Goal: Information Seeking & Learning: Learn about a topic

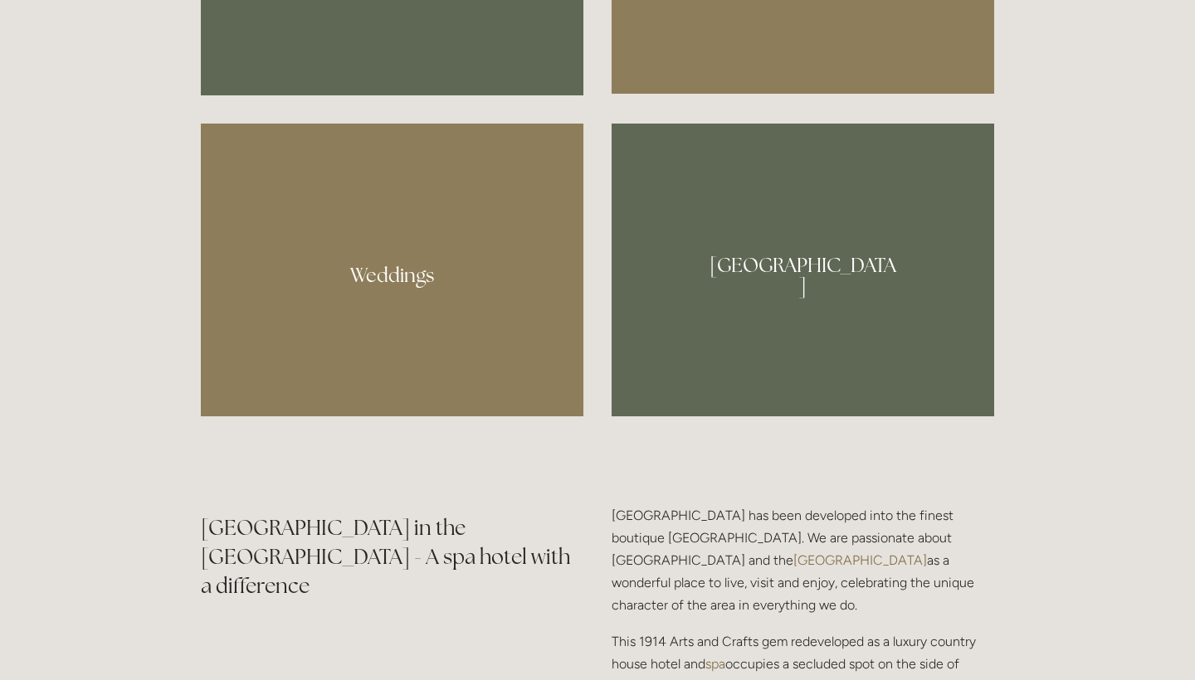
scroll to position [1582, 0]
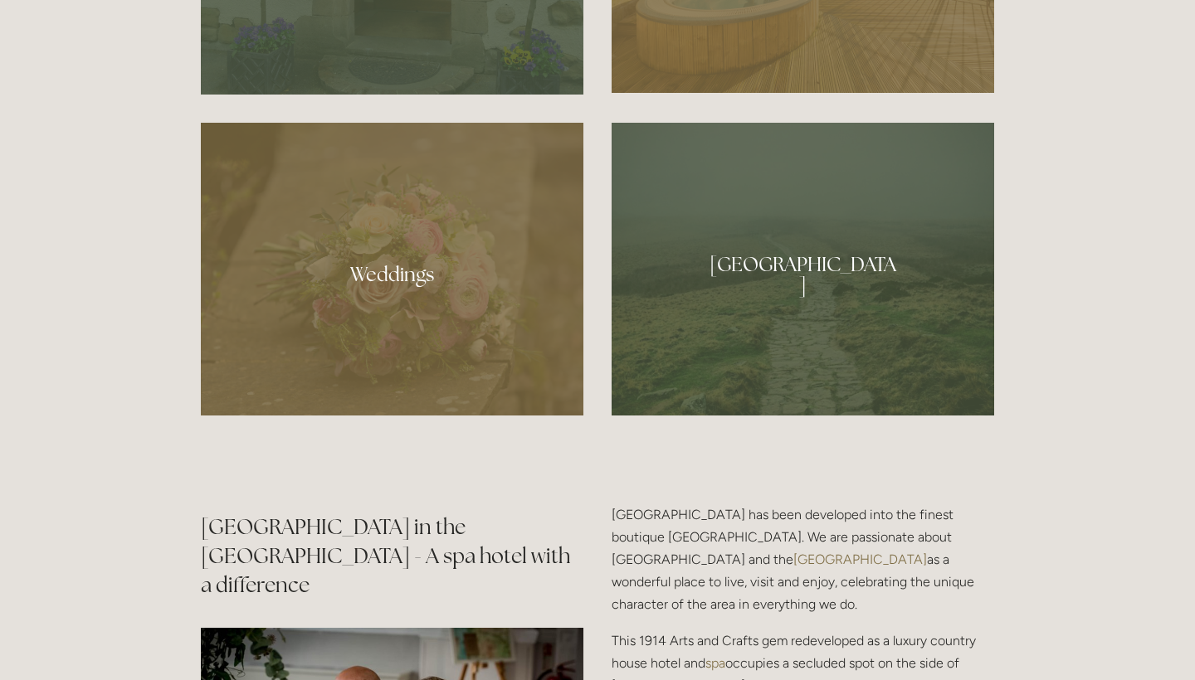
click at [757, 269] on div at bounding box center [802, 269] width 382 height 293
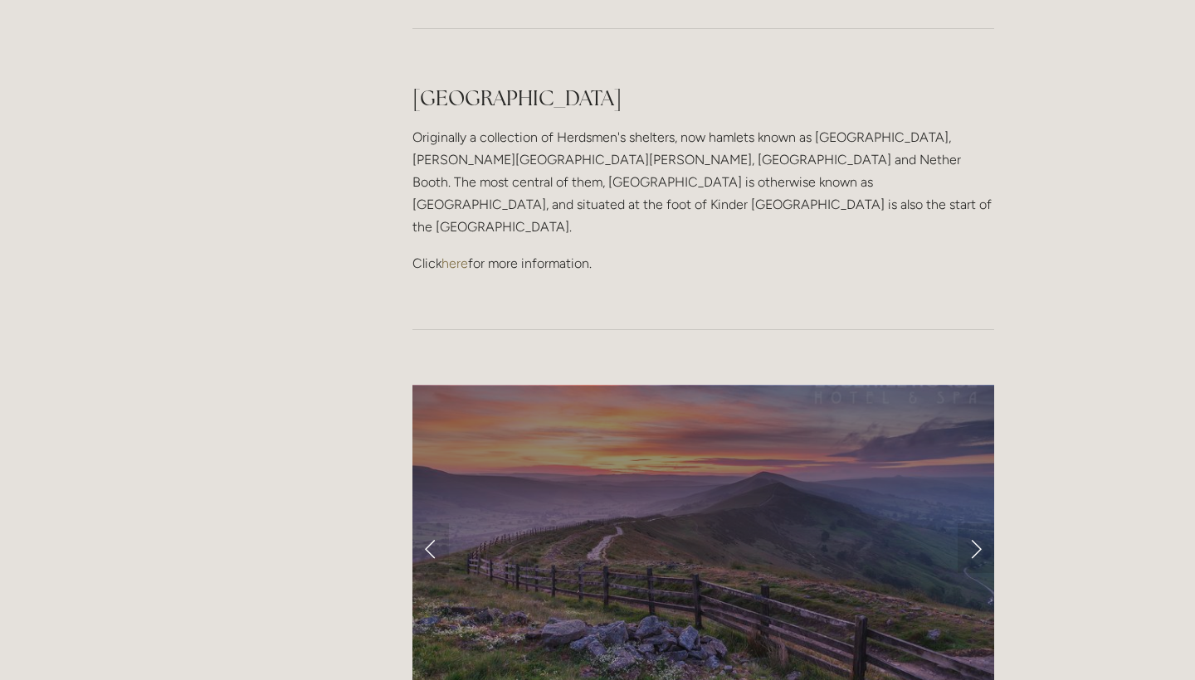
scroll to position [1278, 0]
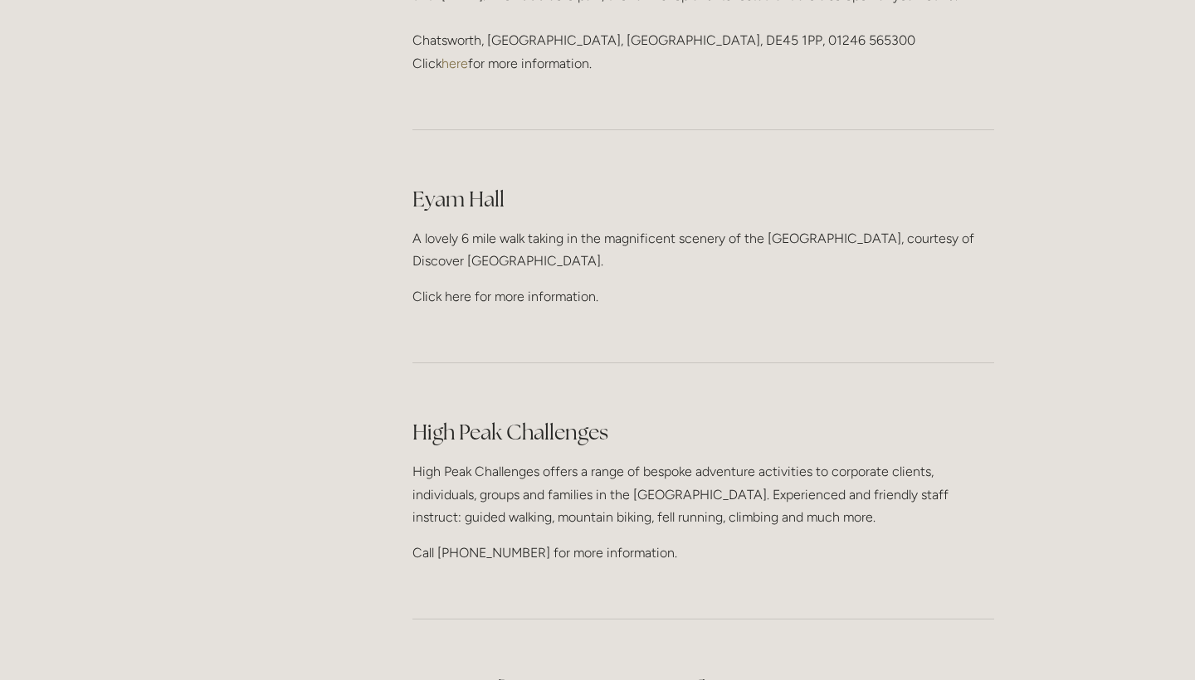
scroll to position [2521, 0]
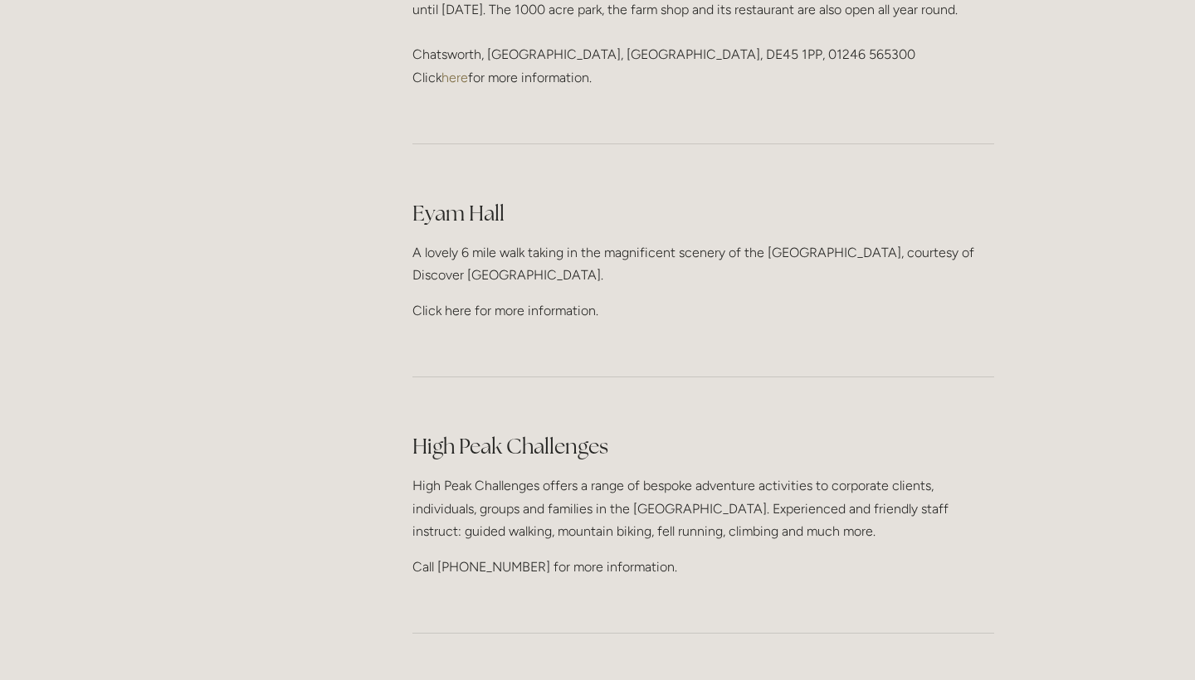
click at [458, 300] on p "Click here for more information." at bounding box center [703, 311] width 582 height 22
click at [576, 300] on p "Click here for more information." at bounding box center [703, 311] width 582 height 22
click at [361, 249] on main "About Our Facilities Our Hotel & History Our Ethos Offers News Newsletter Peak …" at bounding box center [597, 340] width 846 height 5224
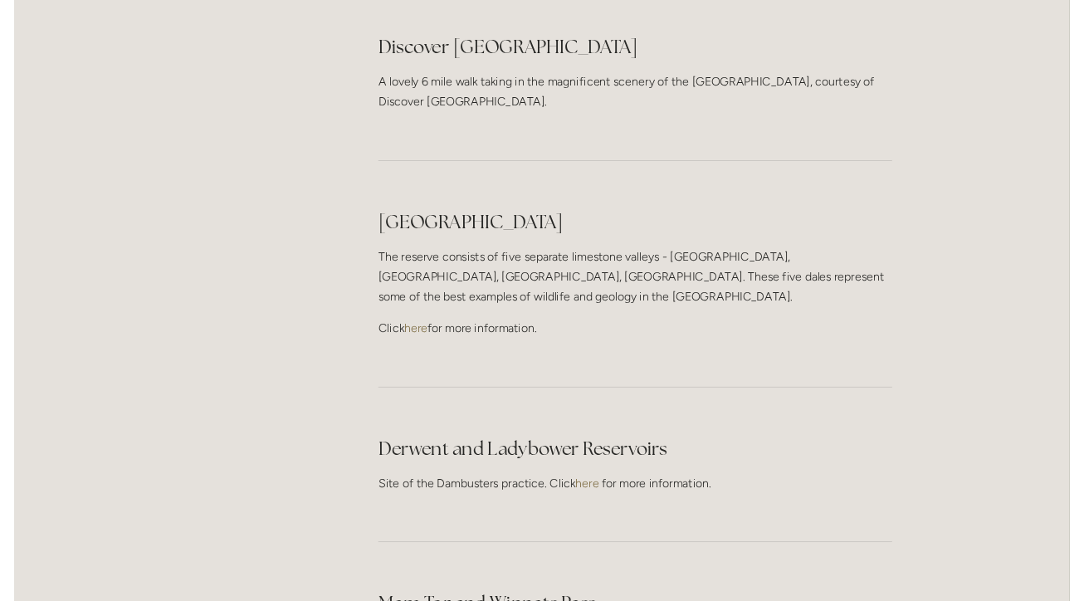
scroll to position [3174, 0]
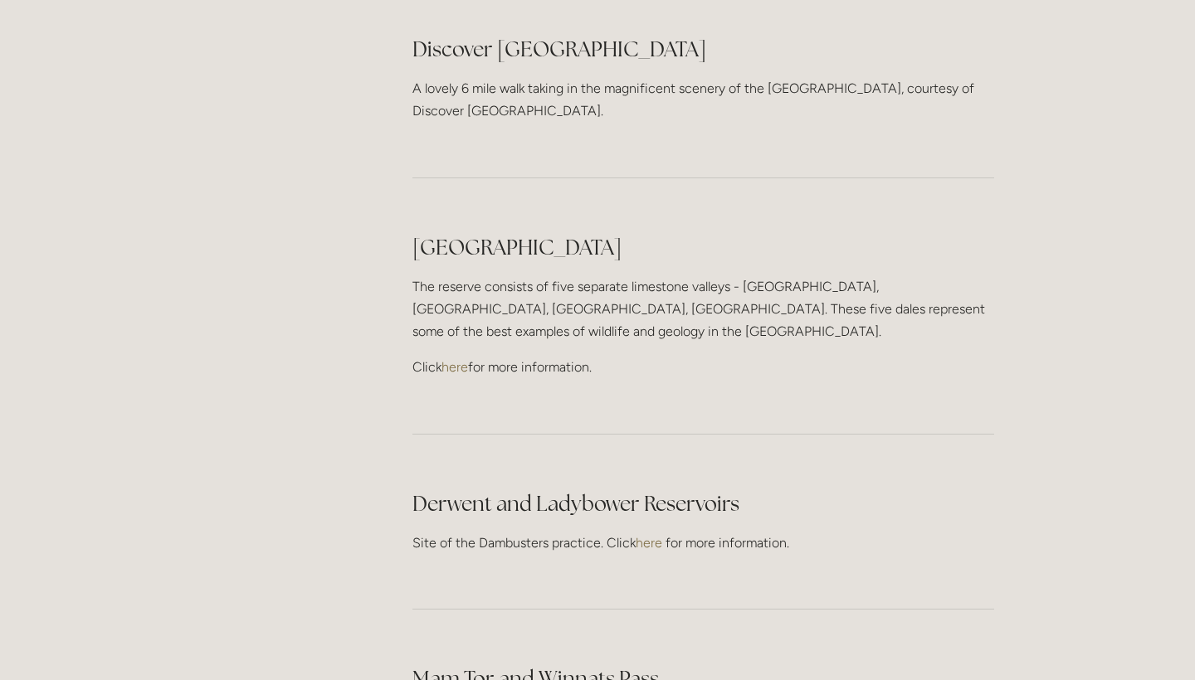
click at [653, 535] on link "here" at bounding box center [649, 543] width 27 height 16
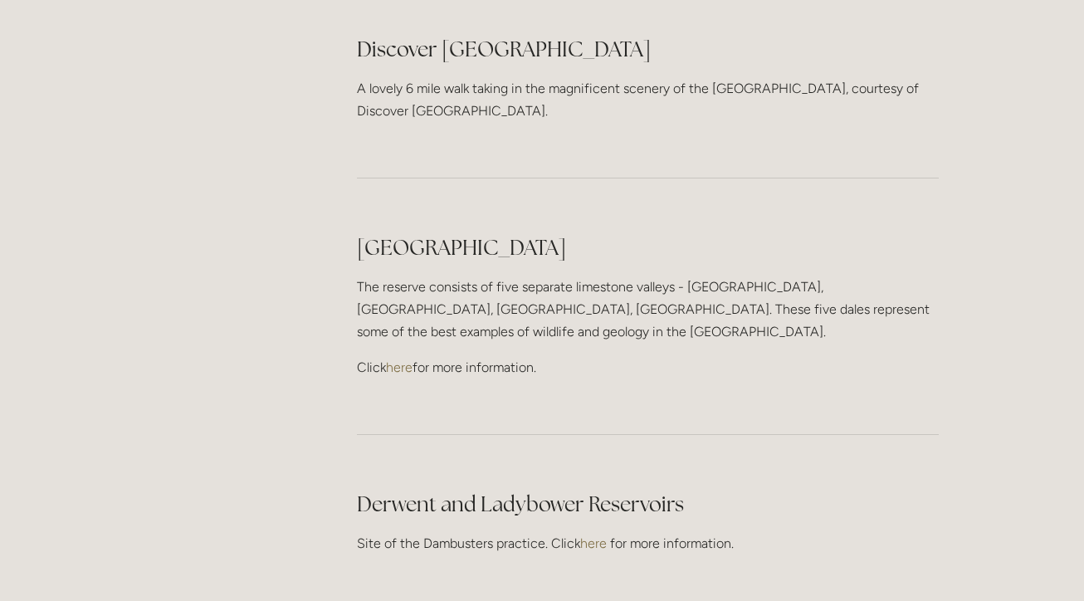
click at [597, 535] on link "here" at bounding box center [593, 543] width 27 height 16
